Goal: Task Accomplishment & Management: Manage account settings

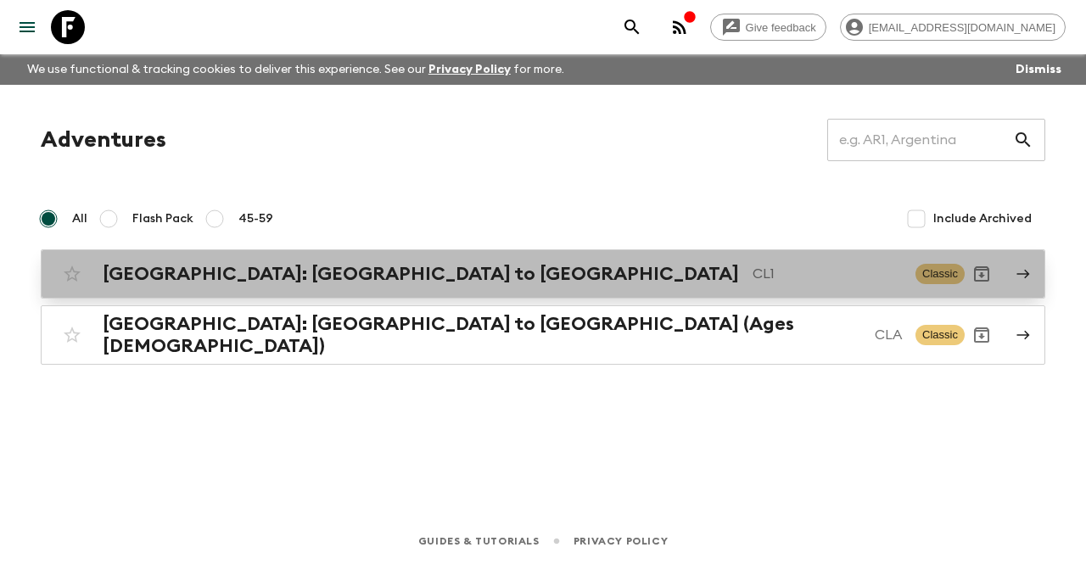
click at [238, 267] on h2 "[GEOGRAPHIC_DATA]: [GEOGRAPHIC_DATA] to [GEOGRAPHIC_DATA]" at bounding box center [421, 274] width 636 height 22
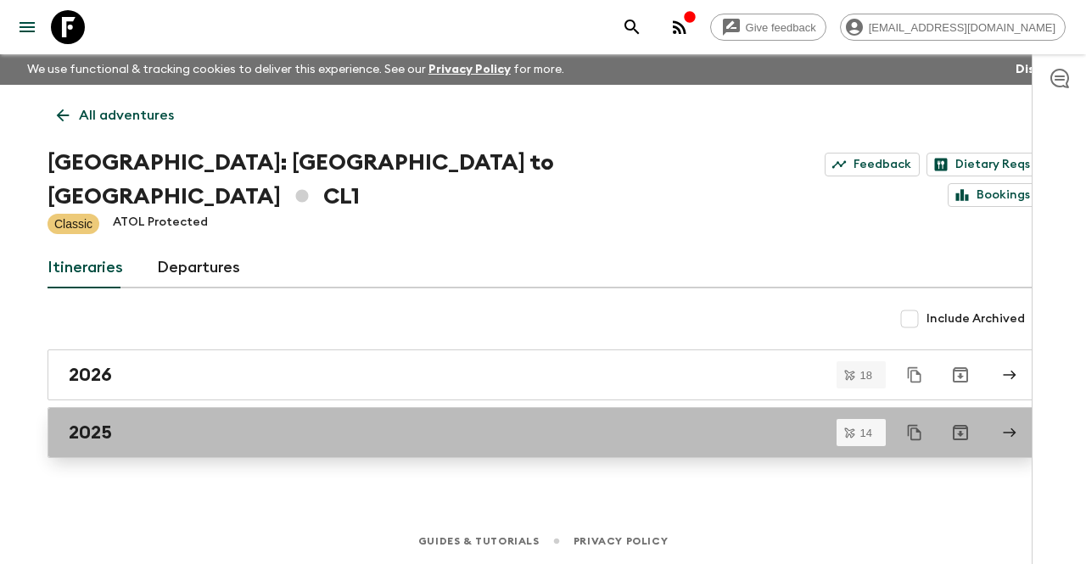
click at [115, 422] on div "2025" at bounding box center [527, 433] width 916 height 22
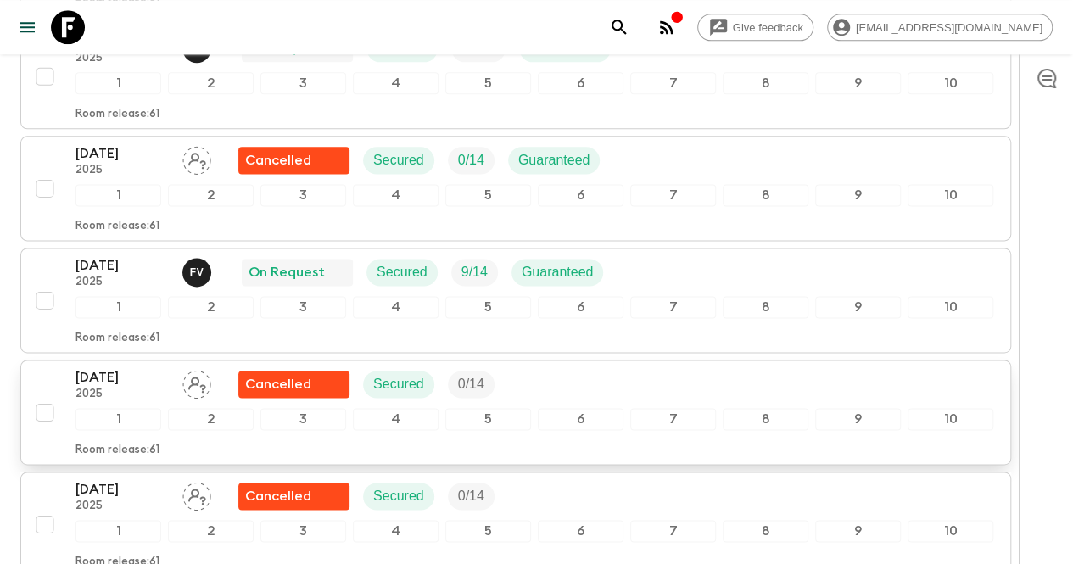
scroll to position [1018, 0]
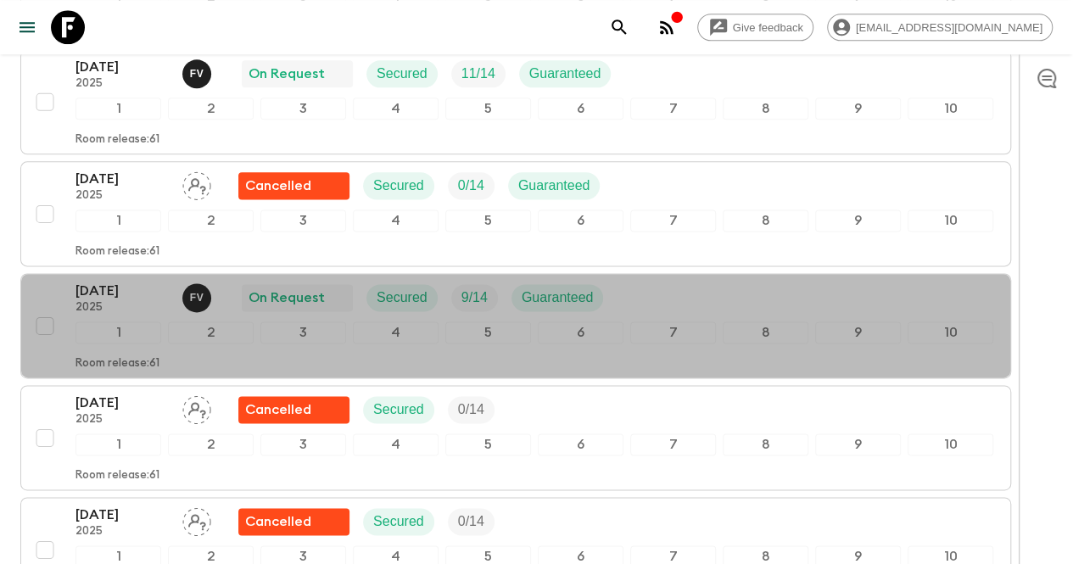
click at [721, 281] on div "[DATE] 2025 F V On Request Secured 9 / 14 Guaranteed" at bounding box center [535, 298] width 918 height 34
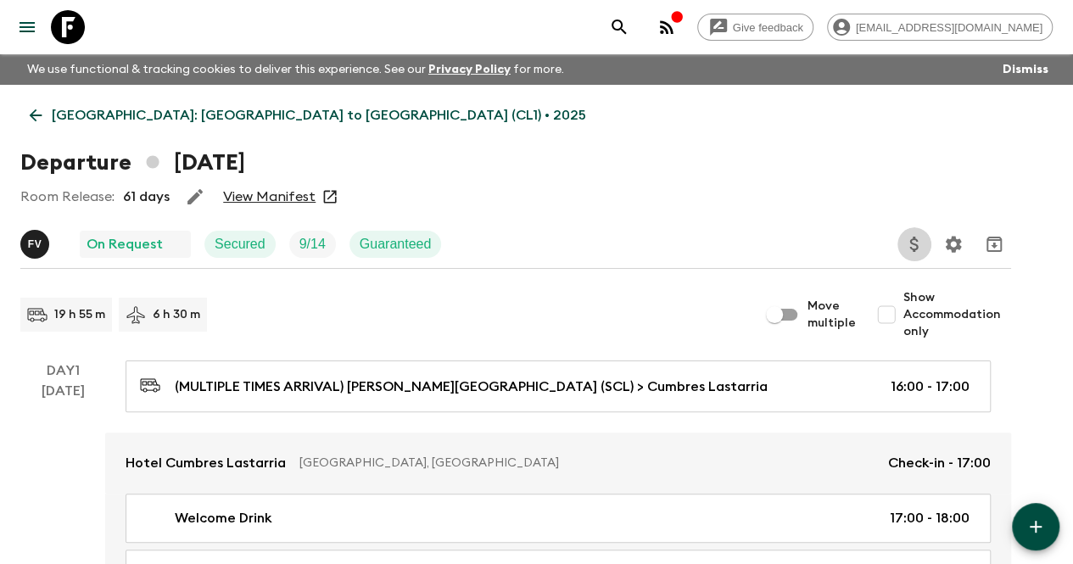
click at [918, 242] on icon "Update Price, Early Bird Discount and Costs" at bounding box center [914, 244] width 8 height 15
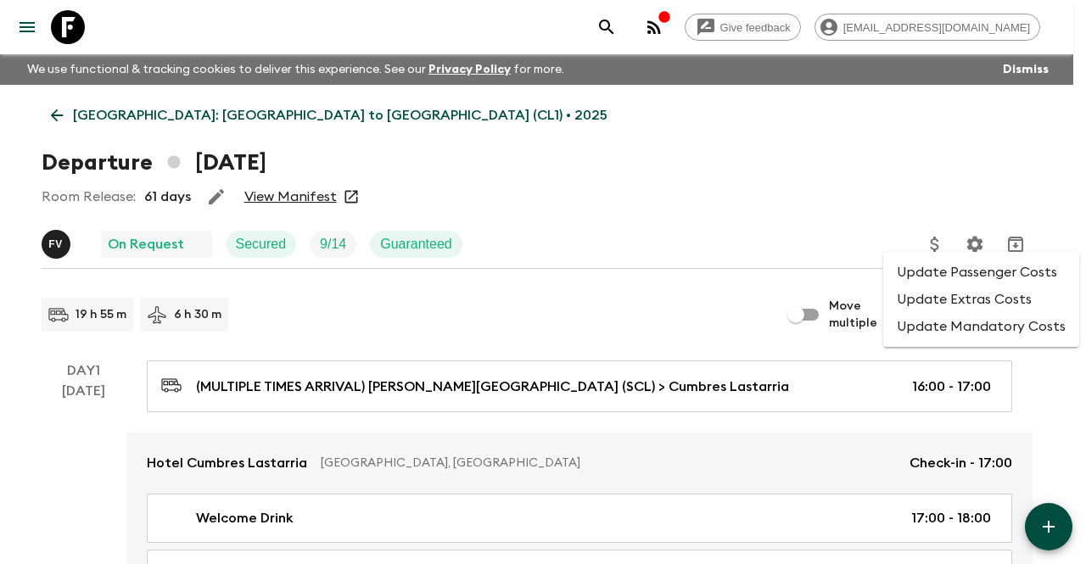
click at [937, 275] on li "Update Passenger Costs" at bounding box center [981, 272] width 196 height 27
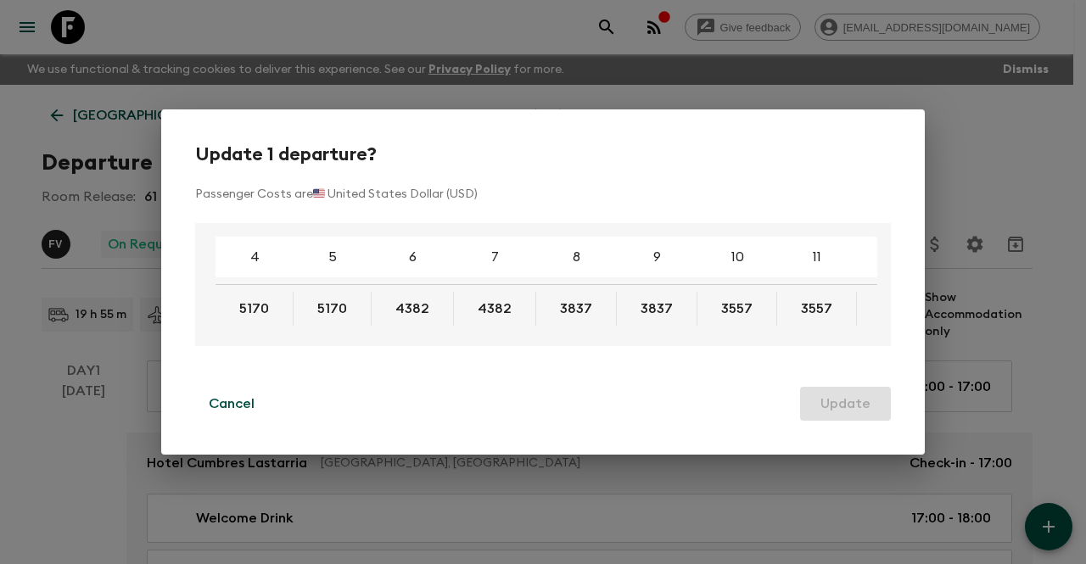
click at [757, 492] on div "Update 1 departure? Passenger Costs are 🇺🇸 United States Dollar (USD) 4 5 6 7 8…" at bounding box center [543, 282] width 1086 height 564
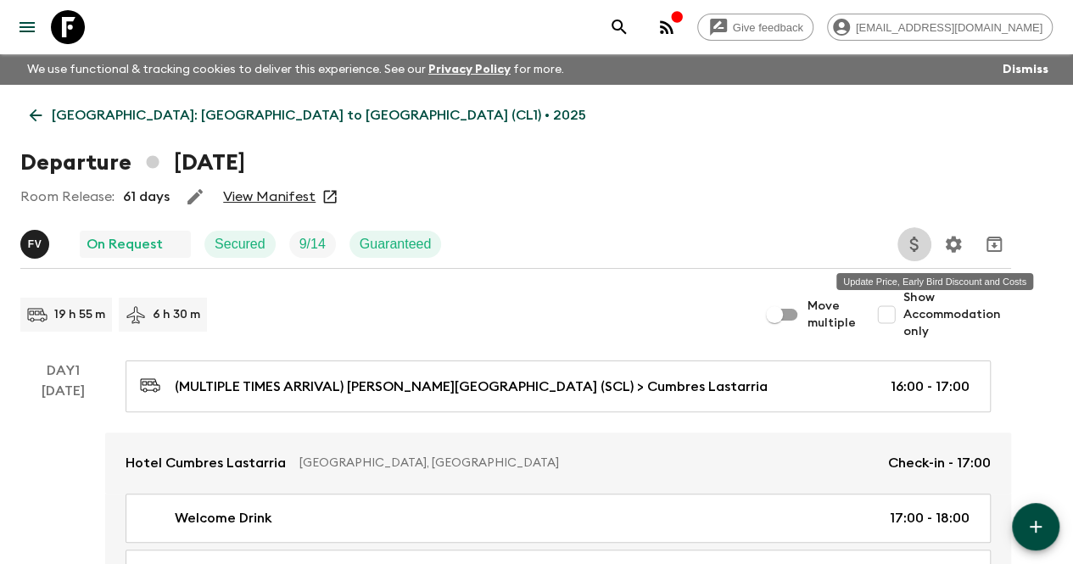
click at [925, 252] on icon "Update Price, Early Bird Discount and Costs" at bounding box center [915, 244] width 20 height 20
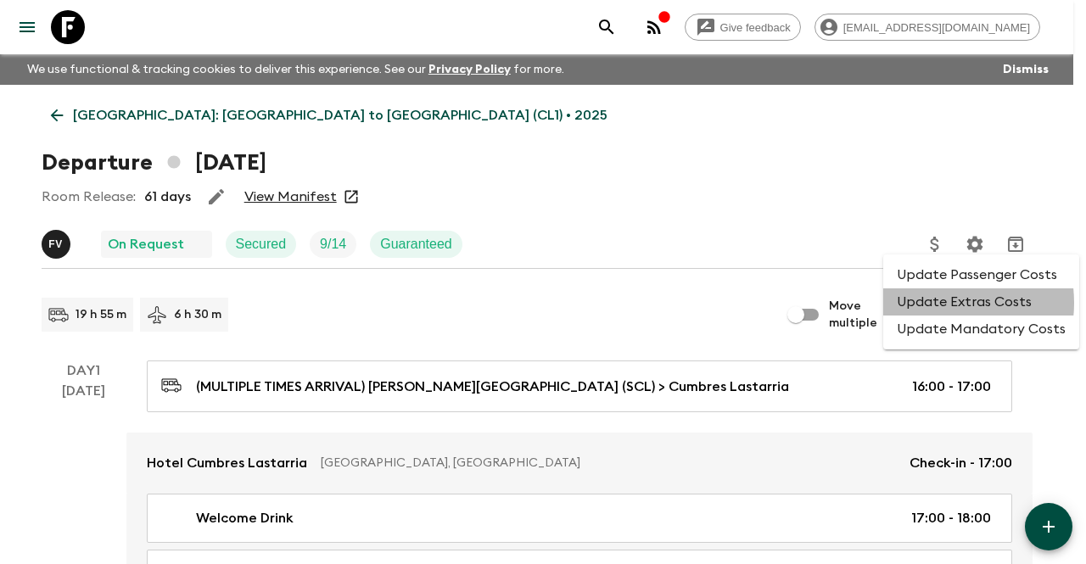
click at [933, 303] on li "Update Extras Costs" at bounding box center [981, 301] width 196 height 27
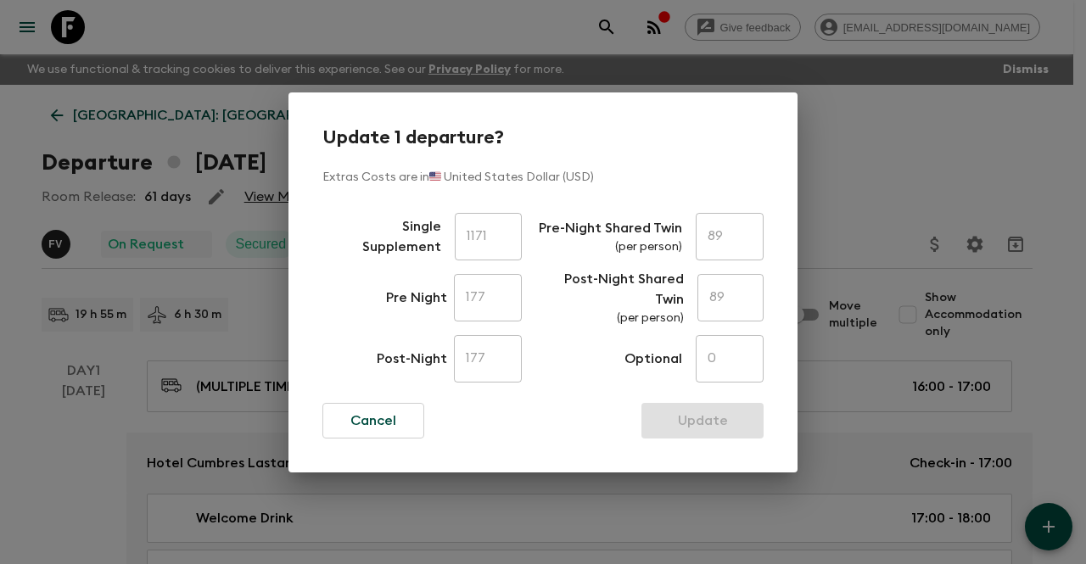
click at [919, 170] on div "Update 1 departure? Extras Costs are in 🇺🇸 United States Dollar (USD) Single Su…" at bounding box center [543, 282] width 1086 height 564
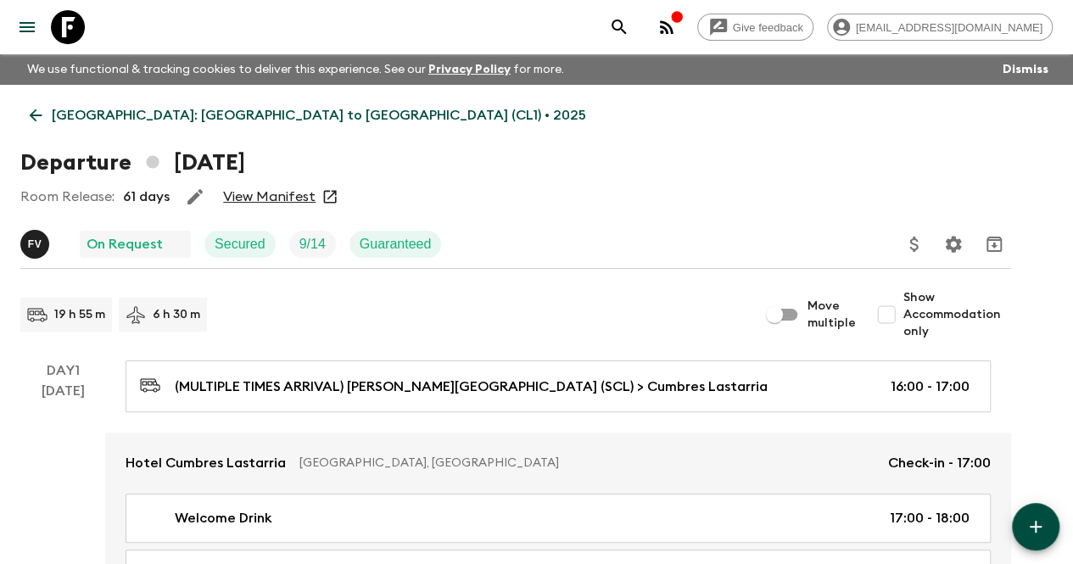
click at [42, 115] on icon at bounding box center [36, 115] width 13 height 13
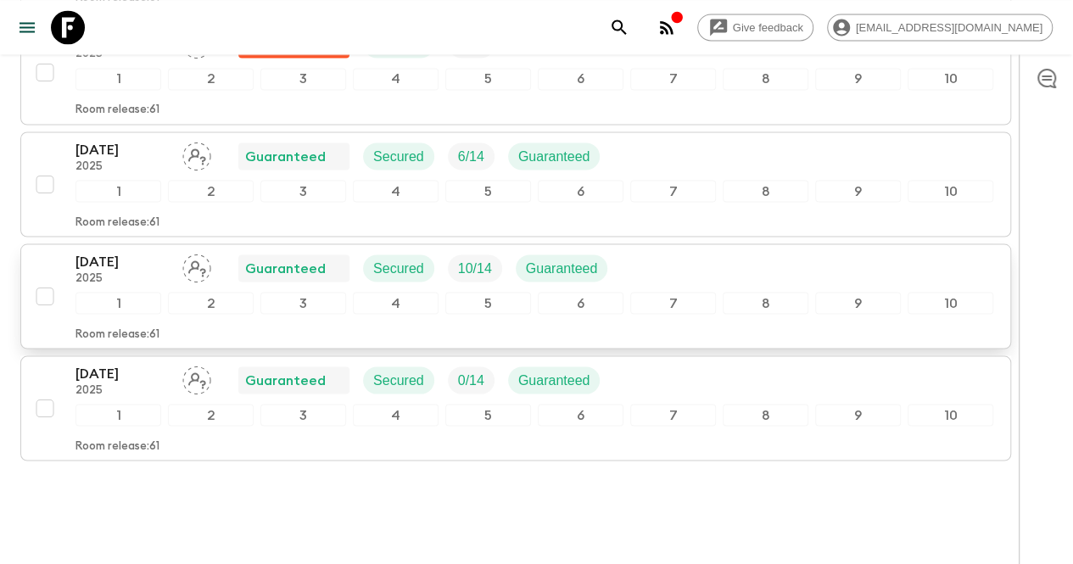
scroll to position [1411, 0]
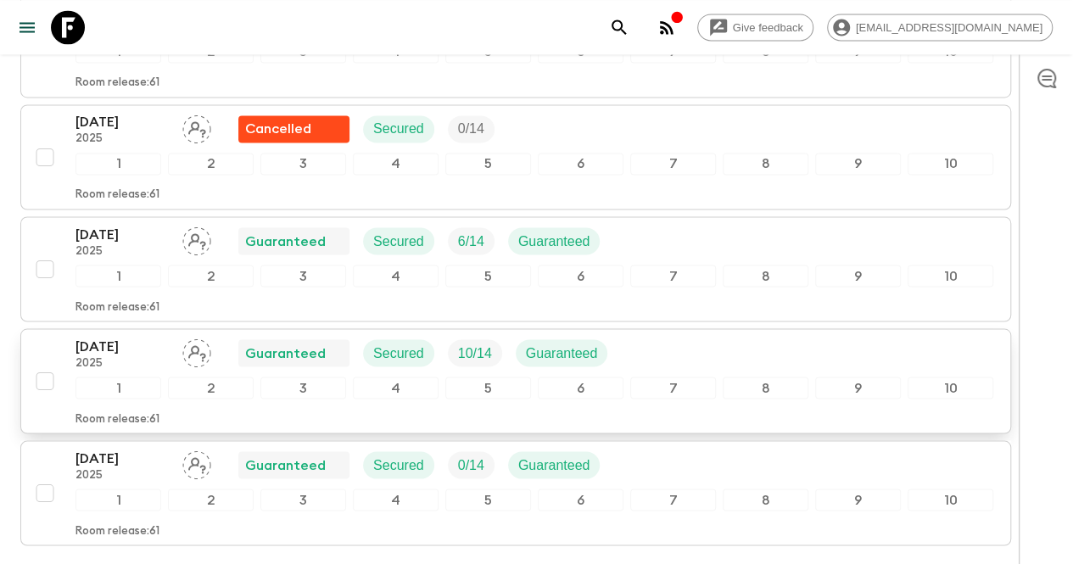
click at [689, 336] on div "[DATE] 2025 Guaranteed Secured 10 / 14 Guaranteed" at bounding box center [535, 353] width 918 height 34
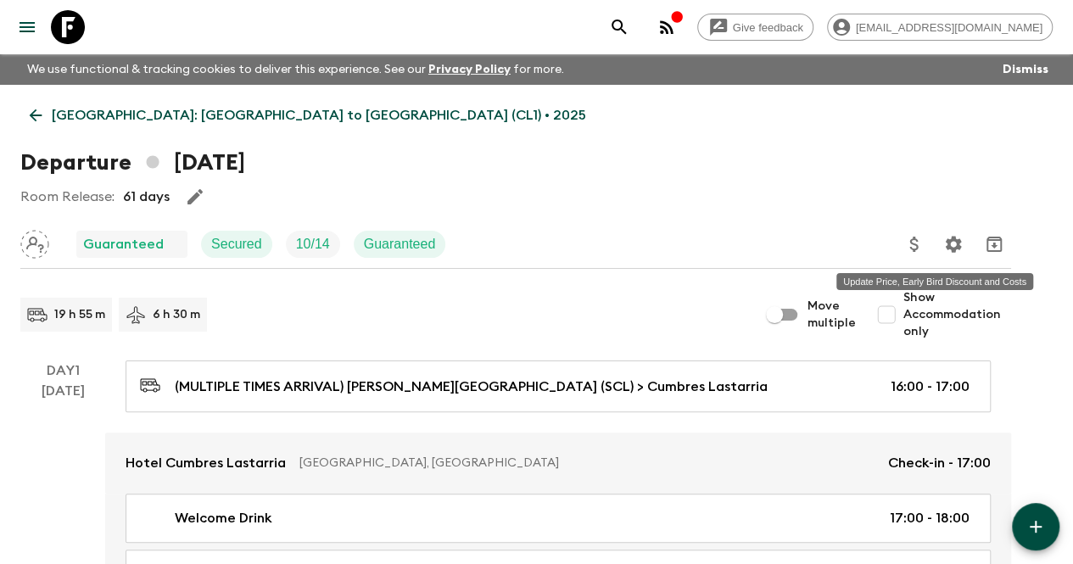
click at [925, 247] on icon "Update Price, Early Bird Discount and Costs" at bounding box center [915, 244] width 20 height 20
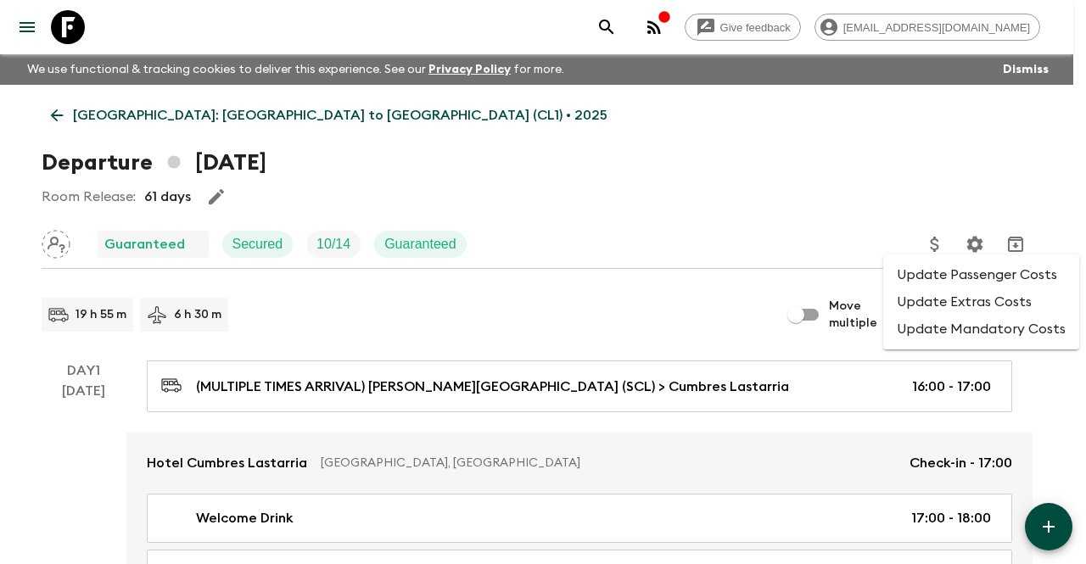
click at [952, 276] on li "Update Passenger Costs" at bounding box center [981, 274] width 196 height 27
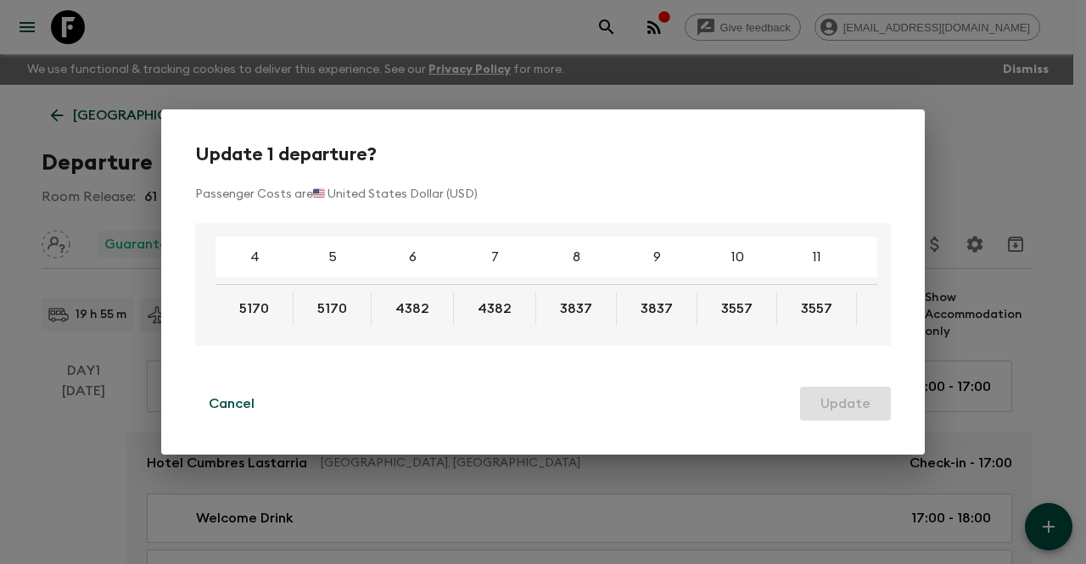
click at [980, 178] on div "Update 1 departure? Passenger Costs are 🇺🇸 United States Dollar (USD) 4 5 6 7 8…" at bounding box center [543, 282] width 1086 height 564
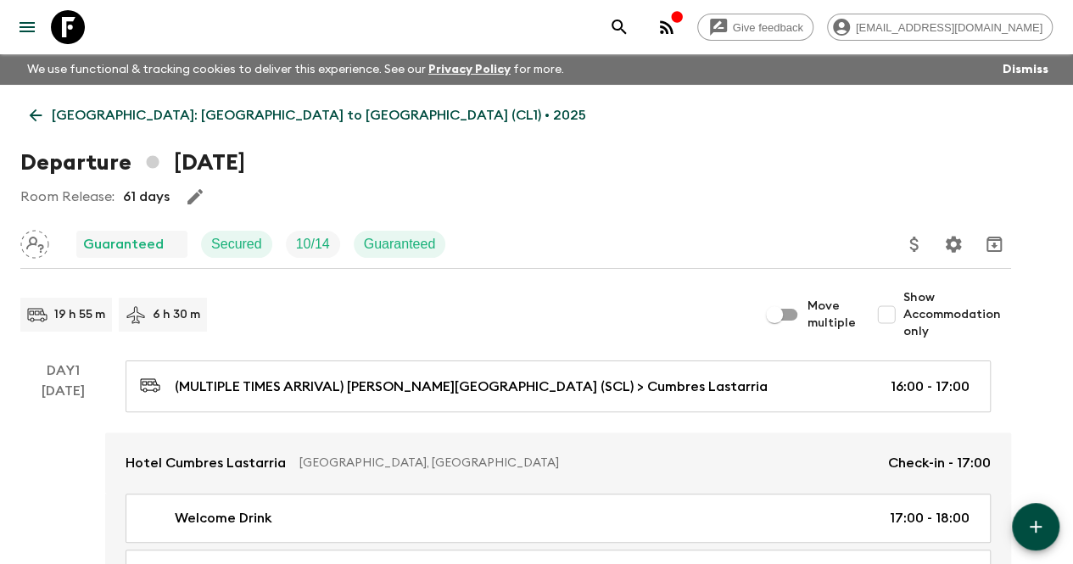
click at [570, 207] on div "Room Release: 61 days" at bounding box center [515, 197] width 991 height 34
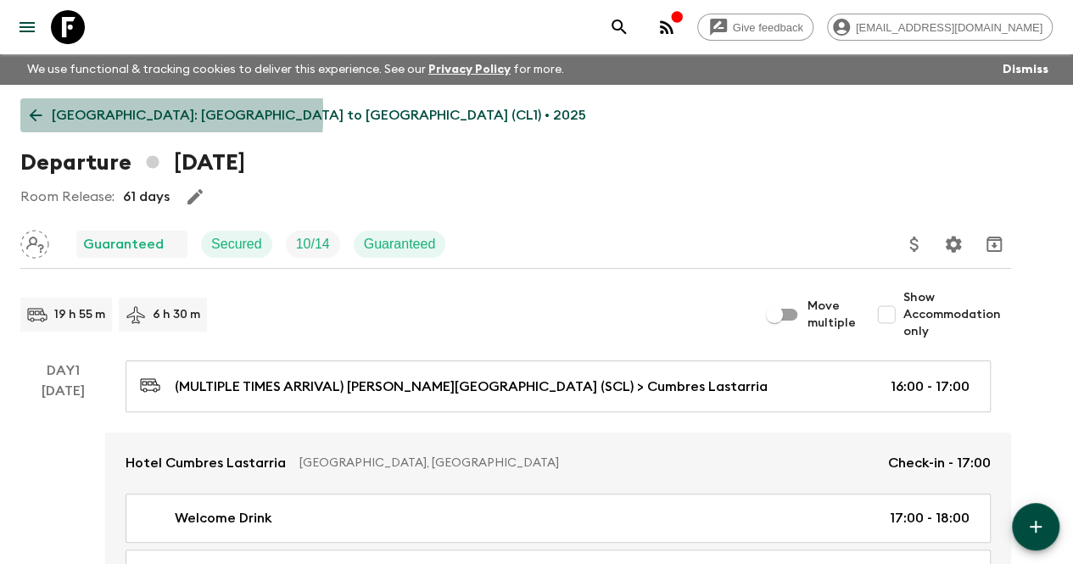
click at [44, 113] on link "[GEOGRAPHIC_DATA]: [GEOGRAPHIC_DATA] to [GEOGRAPHIC_DATA] (CL1) • 2025" at bounding box center [307, 115] width 575 height 34
